Goal: Check status: Check status

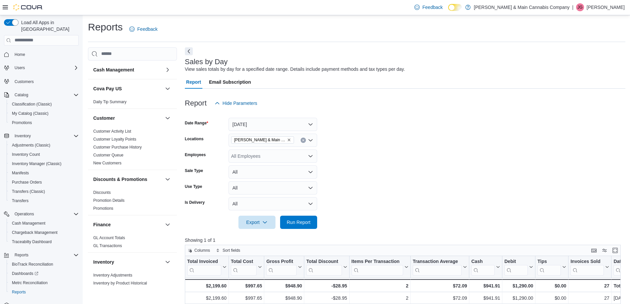
scroll to position [90, 0]
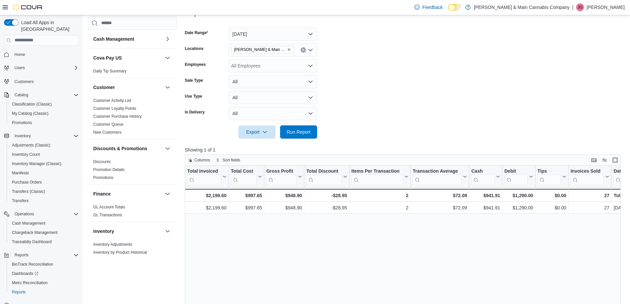
click at [7, 6] on icon at bounding box center [5, 7] width 5 height 4
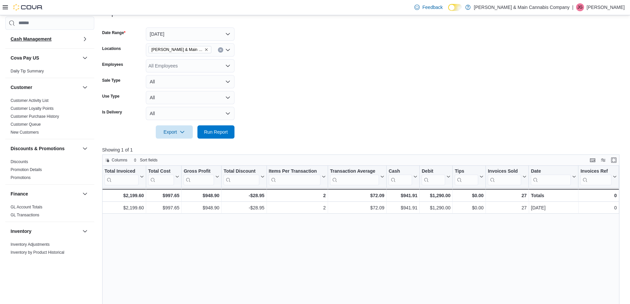
click at [33, 39] on h3 "Cash Management" at bounding box center [31, 39] width 41 height 7
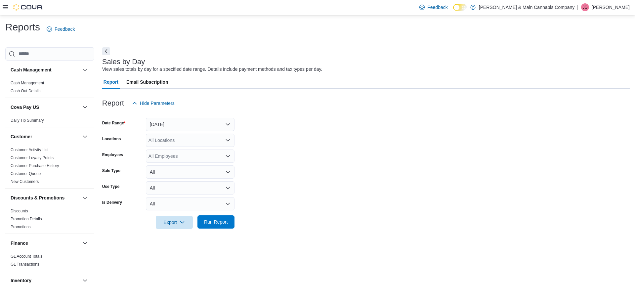
click at [221, 224] on span "Run Report" at bounding box center [216, 222] width 24 height 7
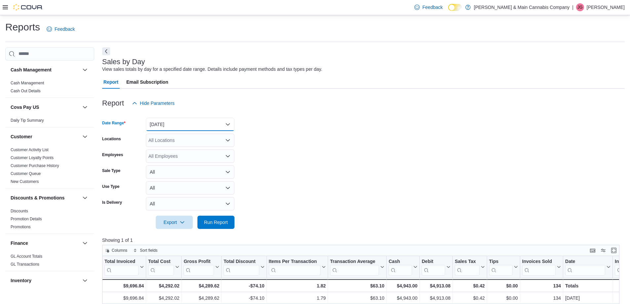
click at [160, 127] on button "[DATE]" at bounding box center [190, 124] width 89 height 13
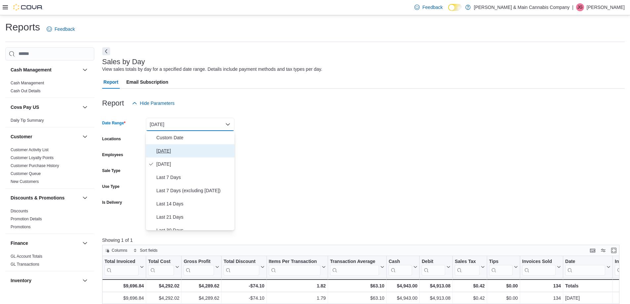
click at [165, 149] on span "[DATE]" at bounding box center [193, 151] width 75 height 8
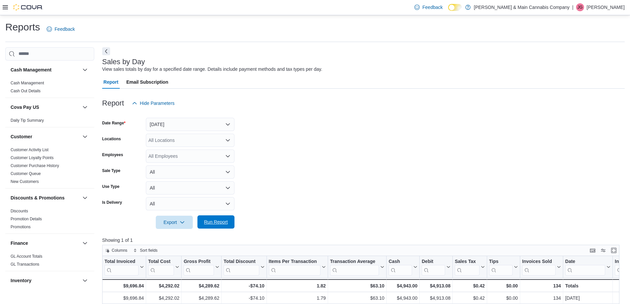
click at [216, 219] on span "Run Report" at bounding box center [216, 222] width 24 height 7
